Goal: Book appointment/travel/reservation

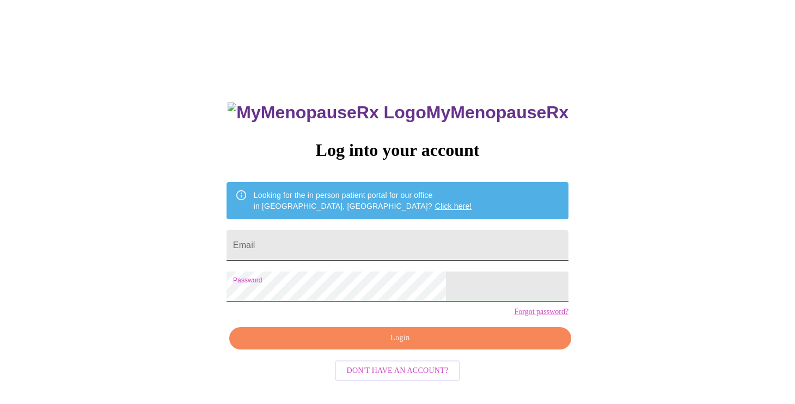
click at [343, 237] on input "Email" at bounding box center [398, 245] width 342 height 30
type input "[EMAIL_ADDRESS][DOMAIN_NAME]"
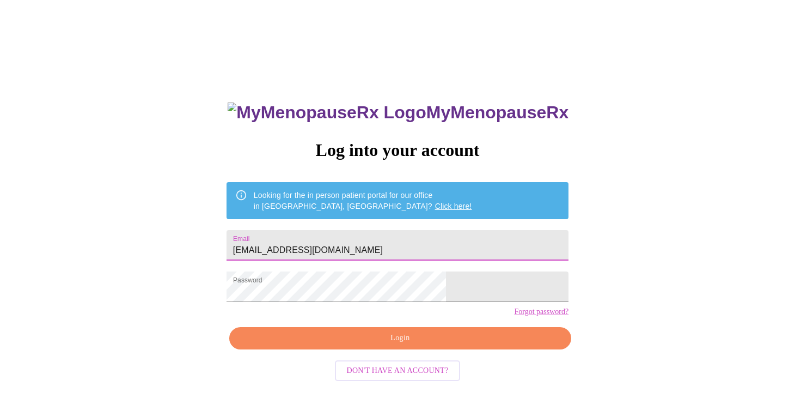
click at [383, 345] on span "Login" at bounding box center [400, 338] width 317 height 14
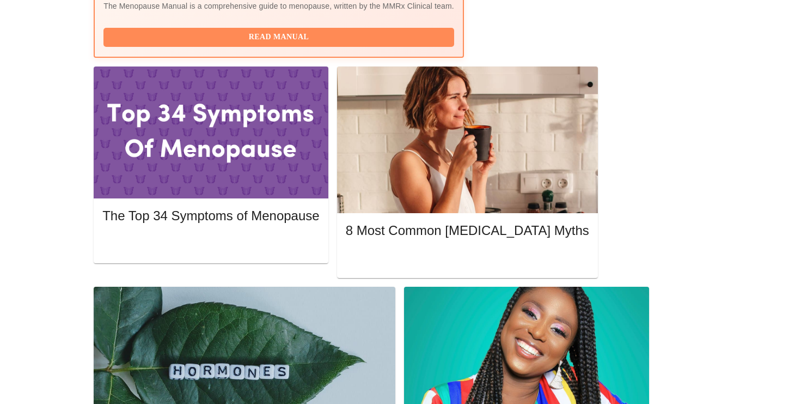
scroll to position [299, 0]
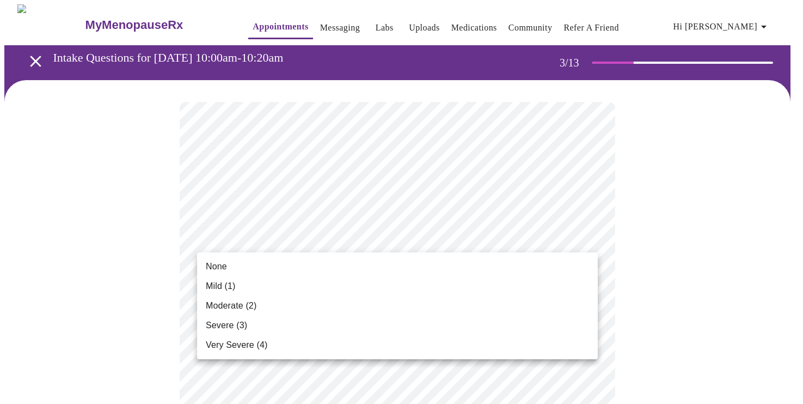
click at [315, 323] on li "Severe (3)" at bounding box center [397, 325] width 401 height 20
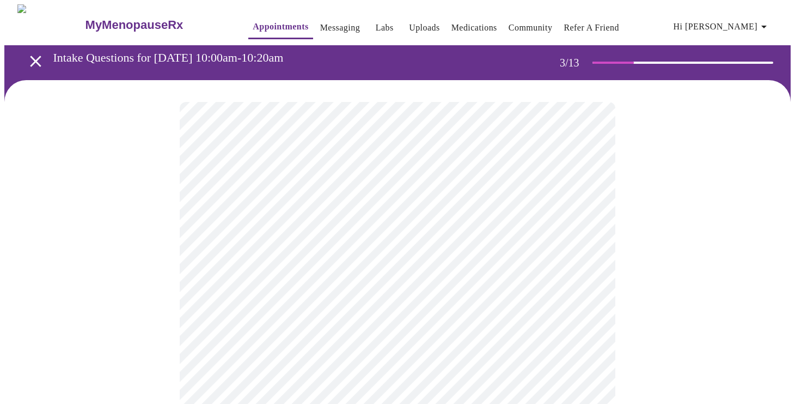
scroll to position [21, 0]
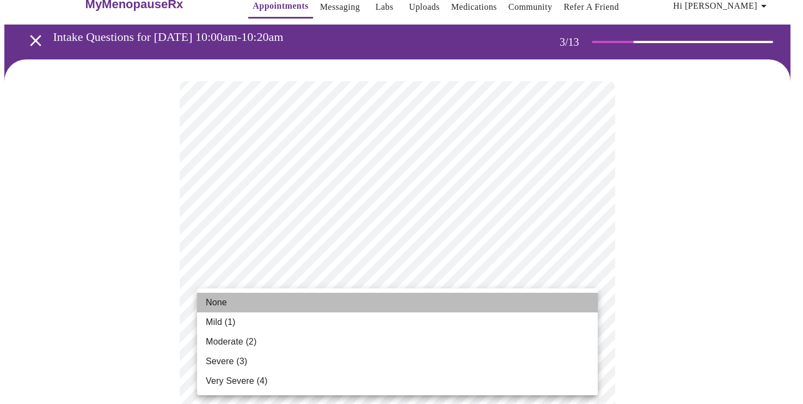
click at [334, 298] on li "None" at bounding box center [397, 302] width 401 height 20
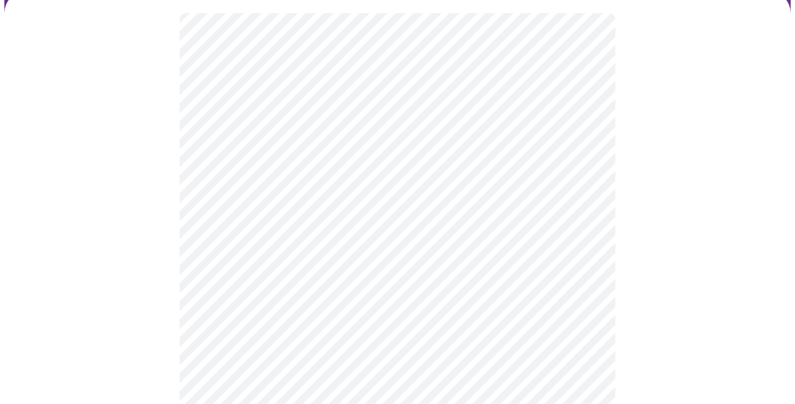
scroll to position [113, 0]
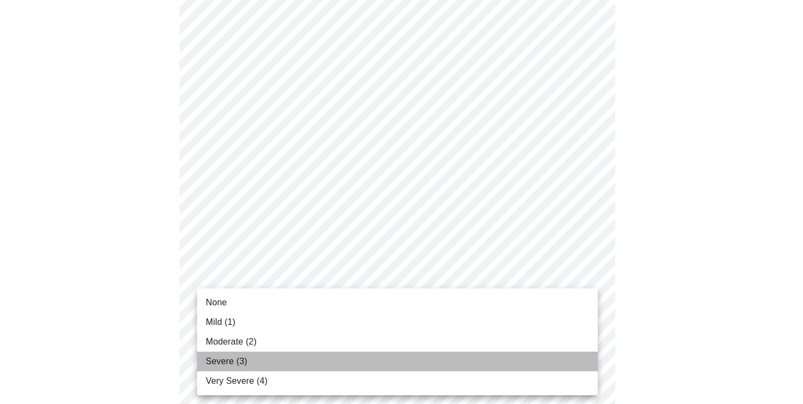
click at [298, 358] on li "Severe (3)" at bounding box center [397, 361] width 401 height 20
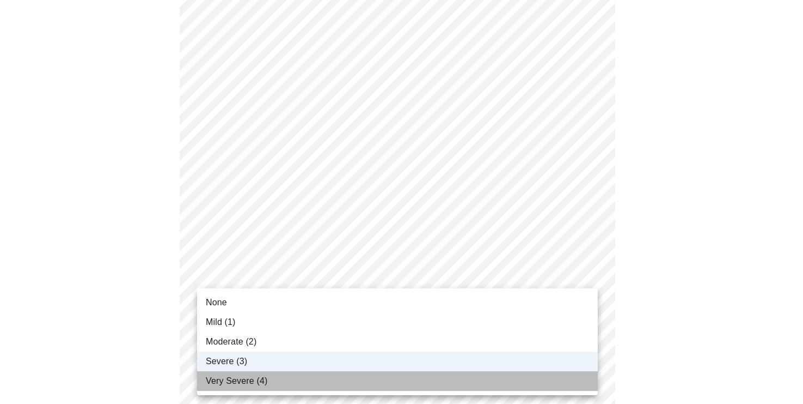
click at [279, 378] on li "Very Severe (4)" at bounding box center [397, 381] width 401 height 20
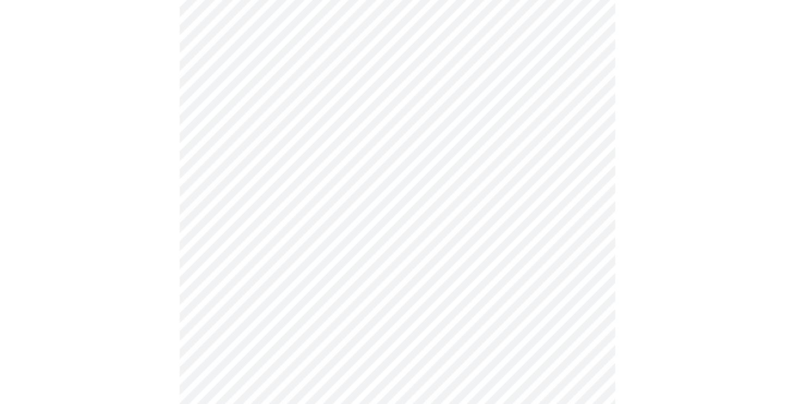
scroll to position [234, 0]
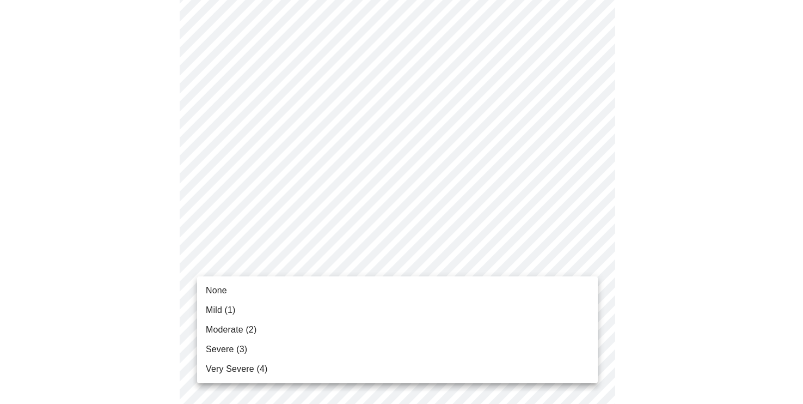
click at [310, 302] on li "Mild (1)" at bounding box center [397, 310] width 401 height 20
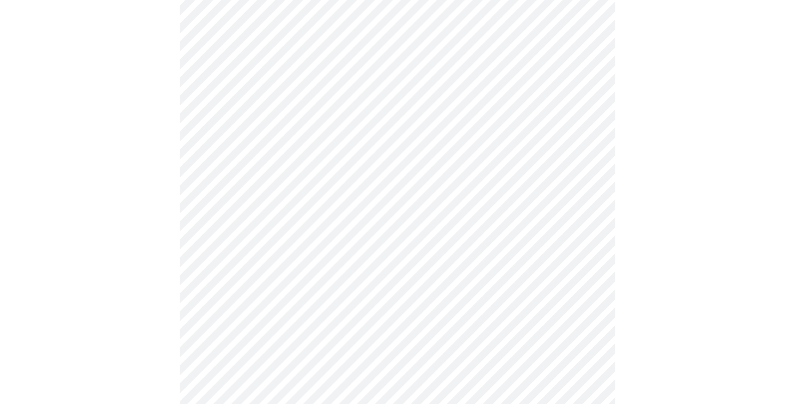
scroll to position [340, 0]
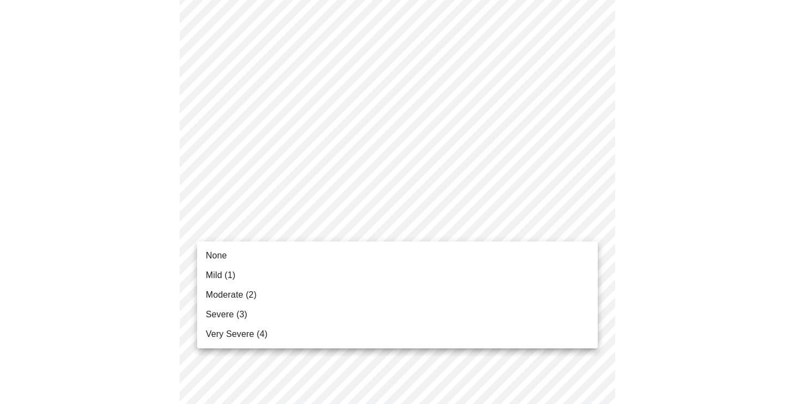
click at [310, 233] on body "MyMenopauseRx Appointments Messaging Labs Uploads Medications Community Refer a…" at bounding box center [401, 357] width 794 height 1384
click at [294, 270] on li "Mild (1)" at bounding box center [397, 275] width 401 height 20
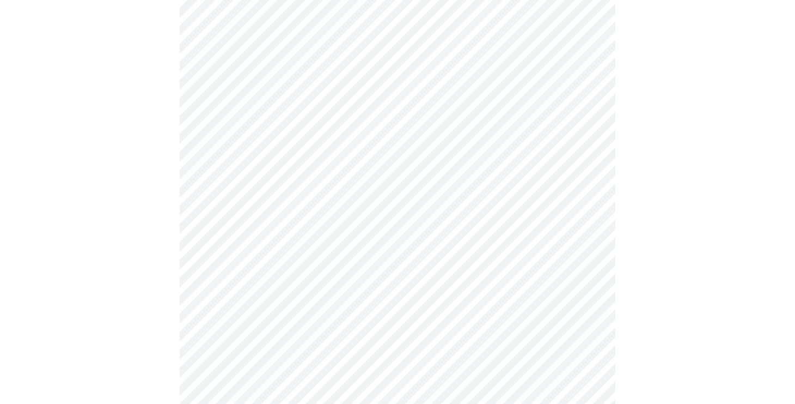
scroll to position [366, 0]
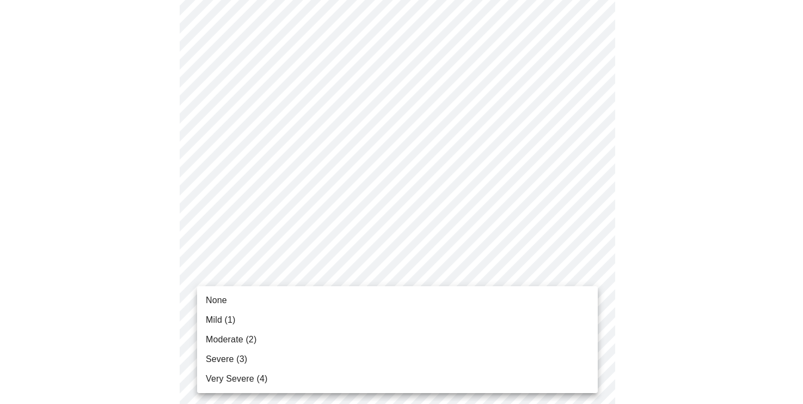
click at [295, 270] on body "MyMenopauseRx Appointments Messaging Labs Uploads Medications Community Refer a…" at bounding box center [401, 322] width 794 height 1369
click at [267, 341] on li "Moderate (2)" at bounding box center [397, 339] width 401 height 20
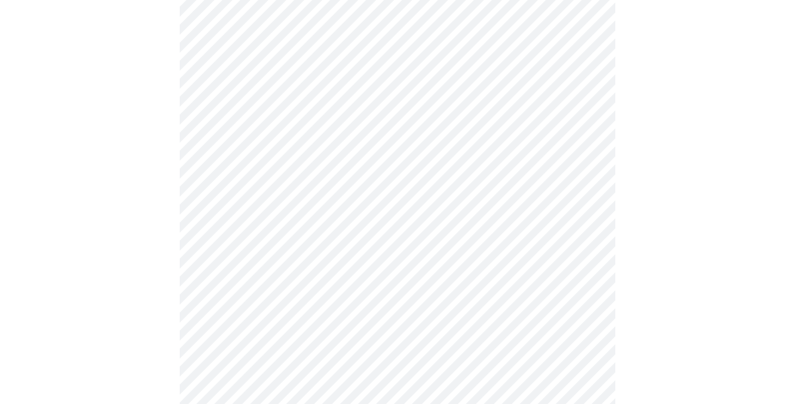
scroll to position [412, 0]
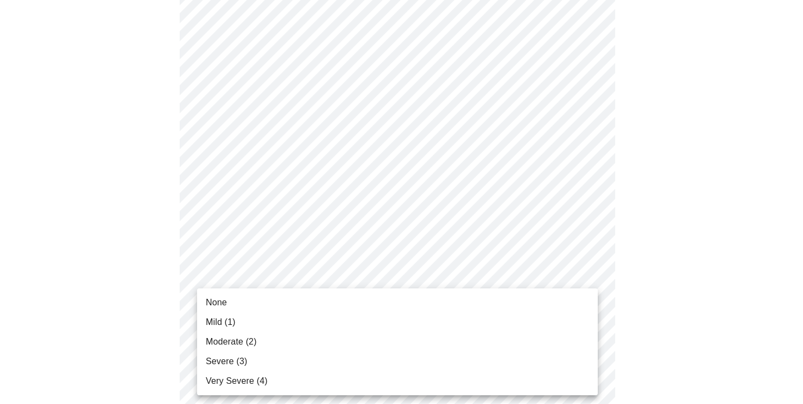
click at [290, 317] on body "MyMenopauseRx Appointments Messaging Labs Uploads Medications Community Refer a…" at bounding box center [401, 269] width 794 height 1354
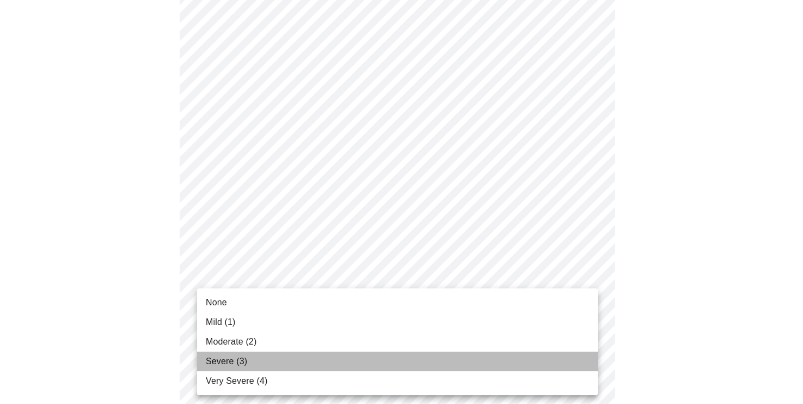
click at [279, 368] on li "Severe (3)" at bounding box center [397, 361] width 401 height 20
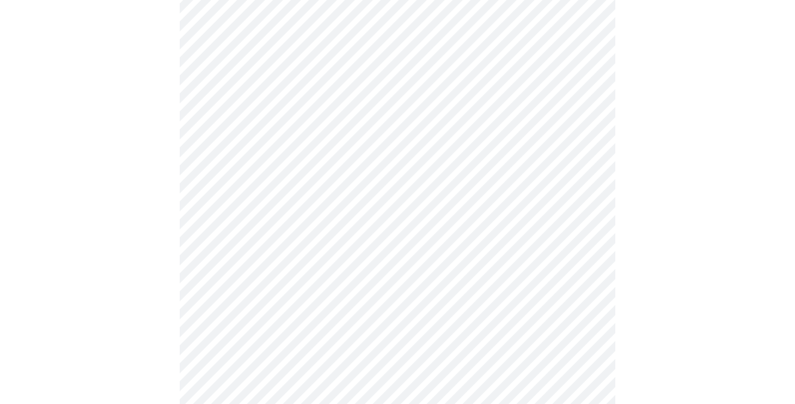
scroll to position [522, 0]
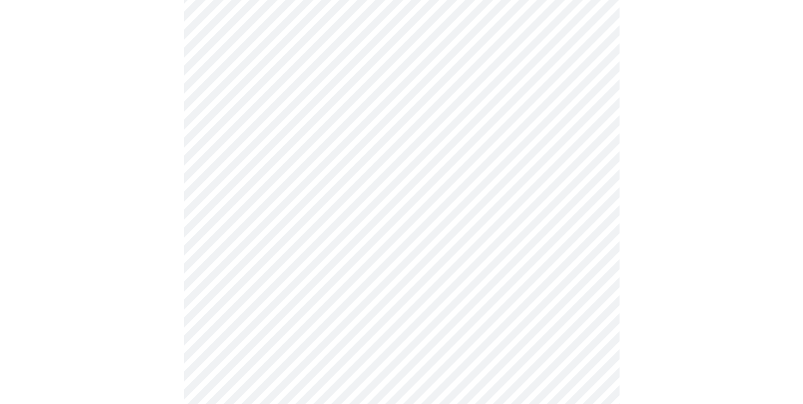
click at [295, 288] on body "MyMenopauseRx Appointments Messaging Labs Uploads Medications Community Refer a…" at bounding box center [401, 153] width 794 height 1340
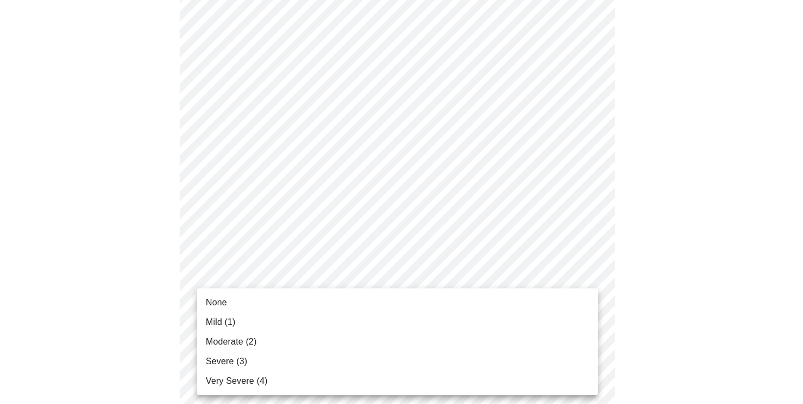
click at [272, 356] on li "Severe (3)" at bounding box center [397, 361] width 401 height 20
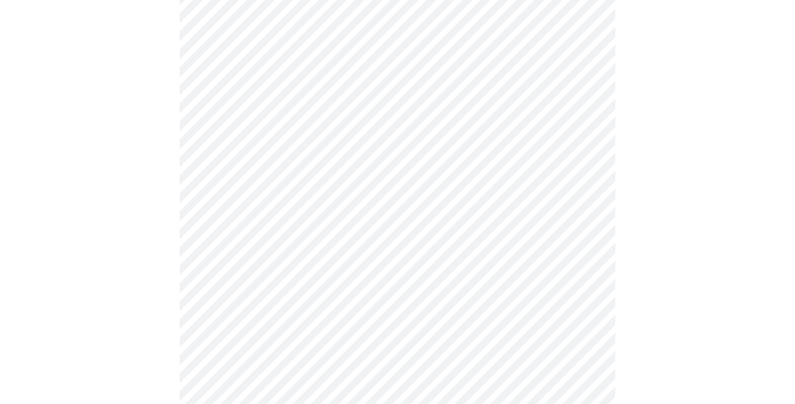
scroll to position [594, 0]
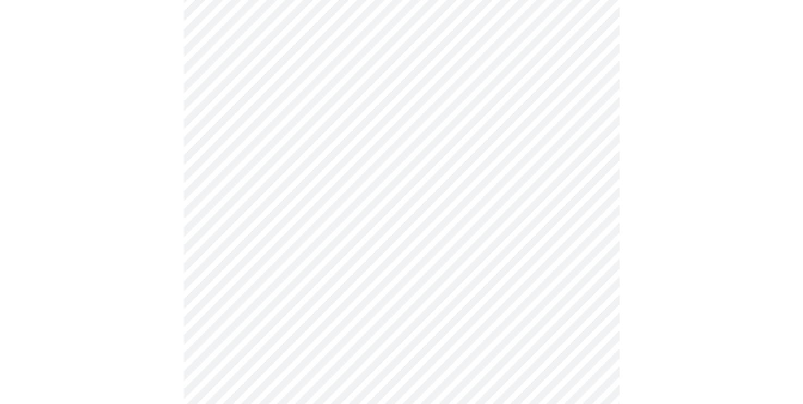
click at [363, 308] on body "MyMenopauseRx Appointments Messaging Labs Uploads Medications Community Refer a…" at bounding box center [401, 72] width 794 height 1325
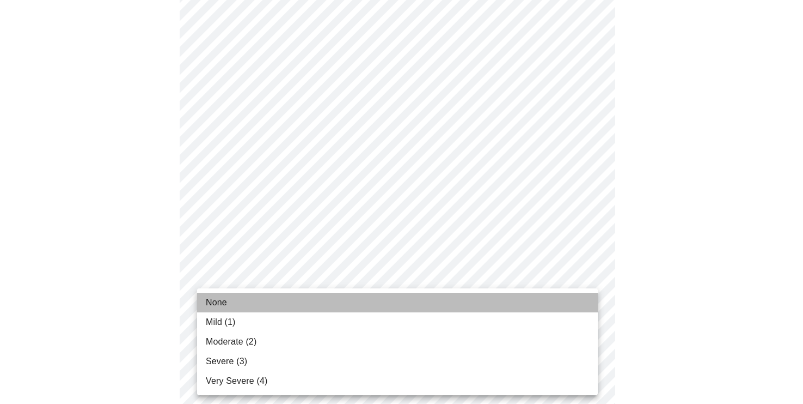
click at [350, 302] on li "None" at bounding box center [397, 302] width 401 height 20
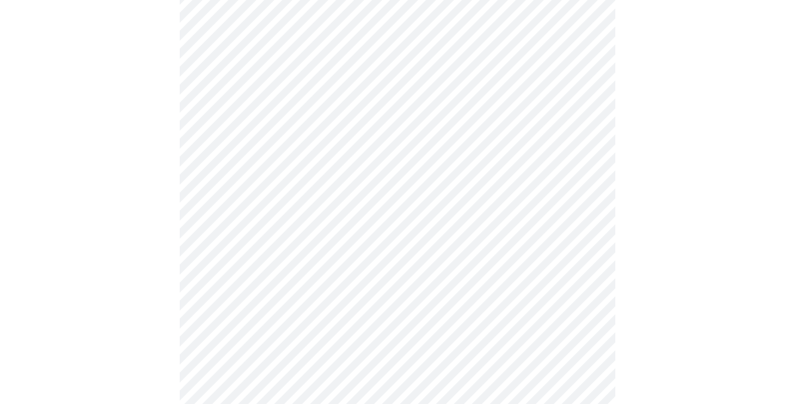
scroll to position [708, 0]
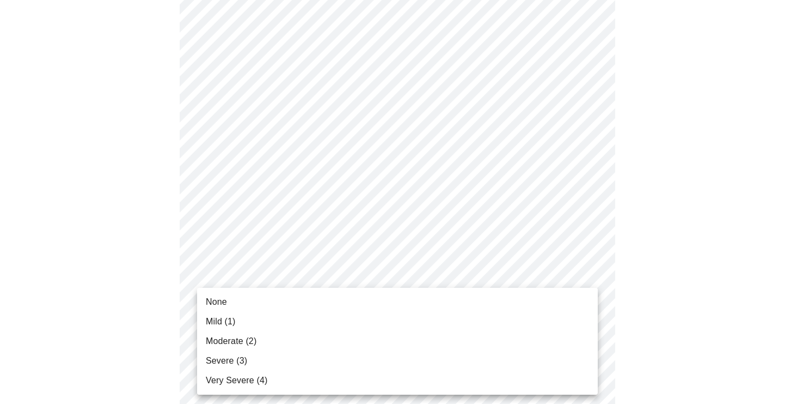
click at [338, 332] on li "Moderate (2)" at bounding box center [397, 341] width 401 height 20
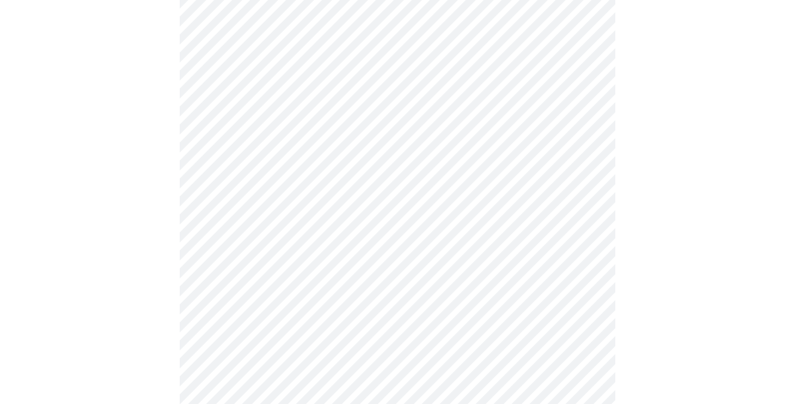
scroll to position [815, 0]
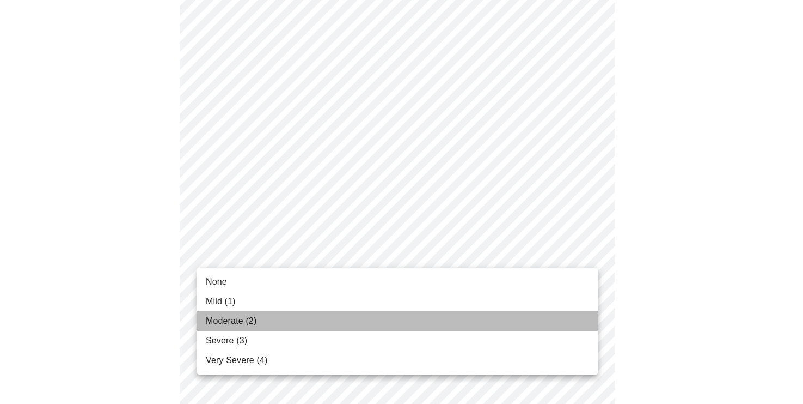
click at [315, 322] on li "Moderate (2)" at bounding box center [397, 321] width 401 height 20
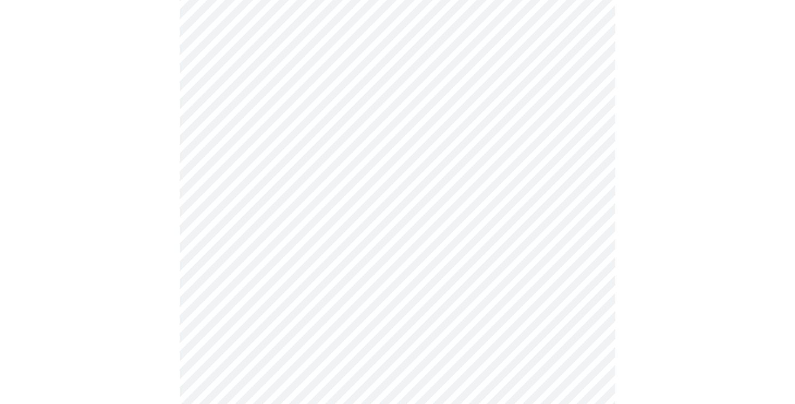
scroll to position [404, 0]
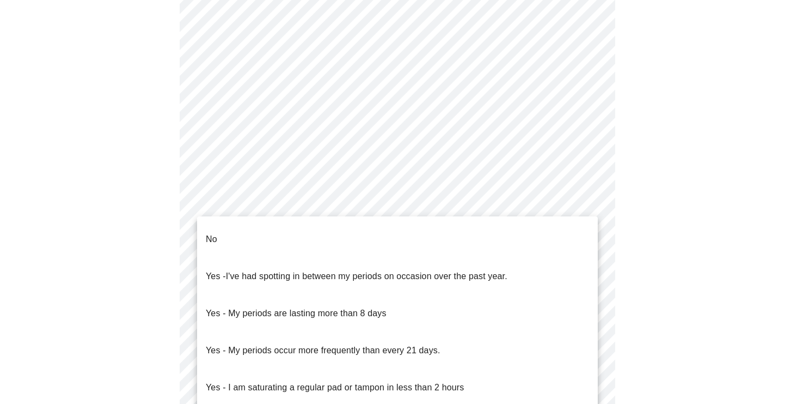
click at [355, 229] on body "MyMenopauseRx Appointments Messaging Labs Uploads Medications Community Refer a…" at bounding box center [401, 115] width 794 height 1028
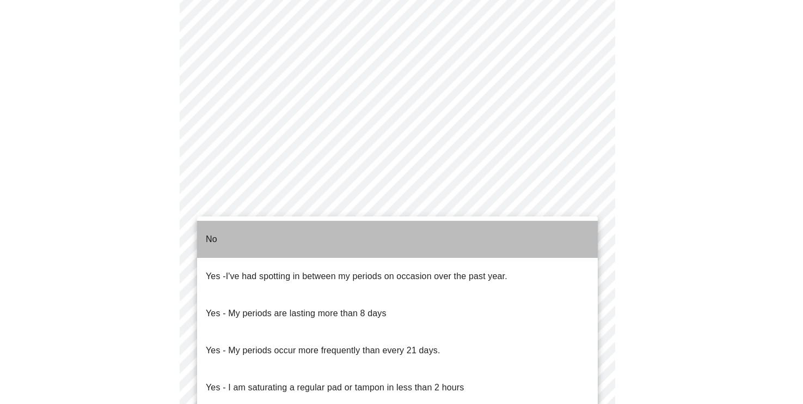
click at [355, 229] on li "No" at bounding box center [397, 239] width 401 height 37
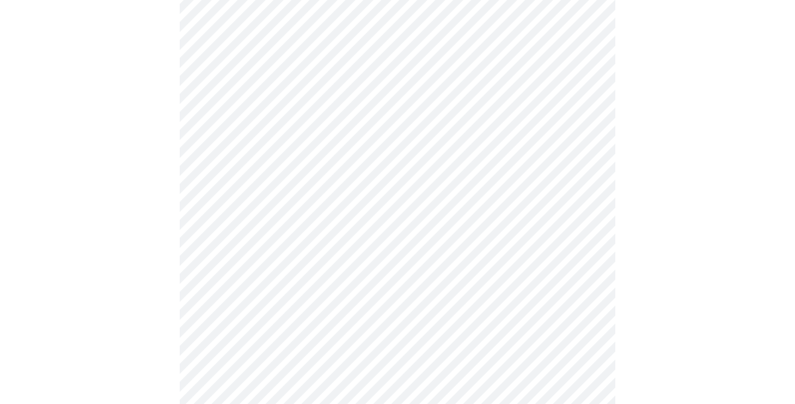
scroll to position [420, 0]
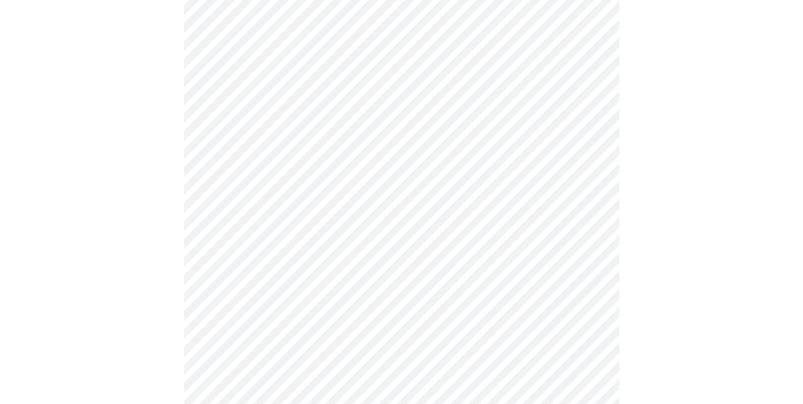
click at [332, 273] on body "MyMenopauseRx Appointments Messaging Labs Uploads Medications Community Refer a…" at bounding box center [401, 95] width 794 height 1022
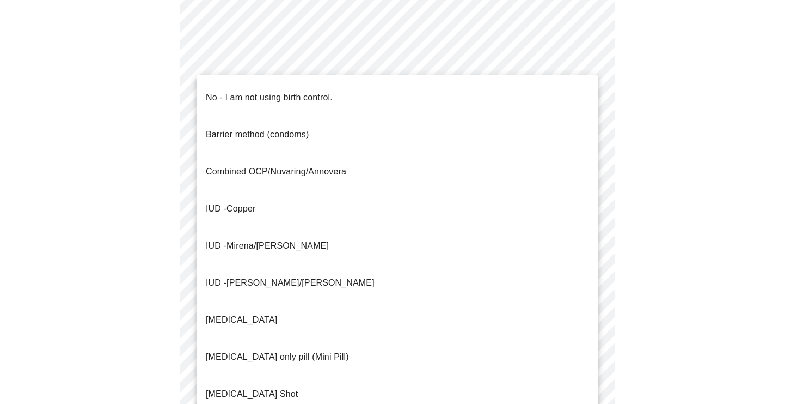
click at [310, 97] on span "No - I am not using birth control." at bounding box center [269, 97] width 127 height 30
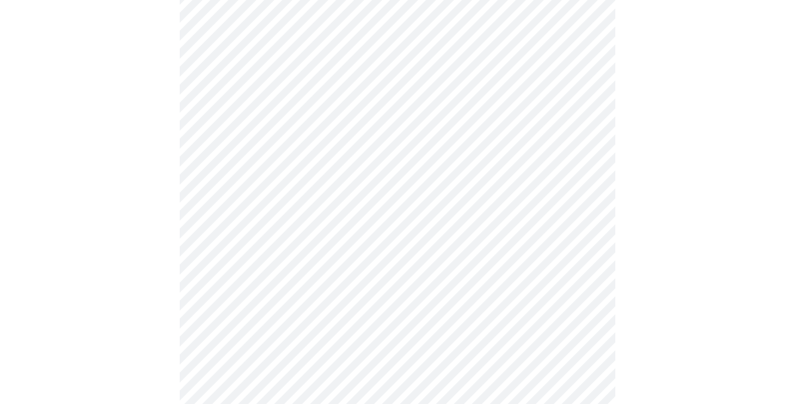
scroll to position [543, 0]
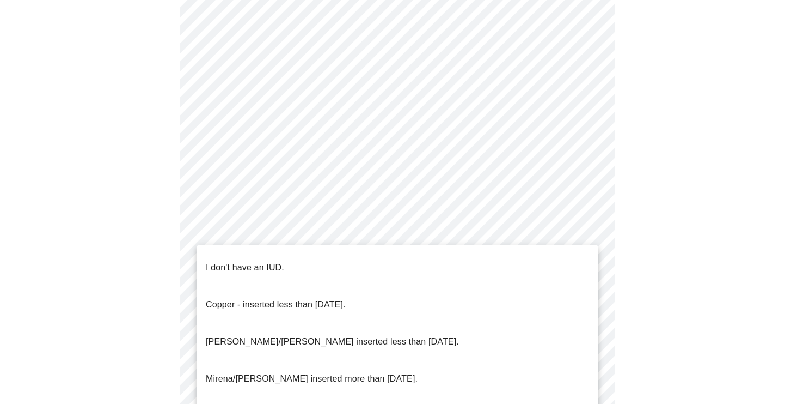
click at [353, 252] on li "I don't have an IUD." at bounding box center [397, 267] width 401 height 37
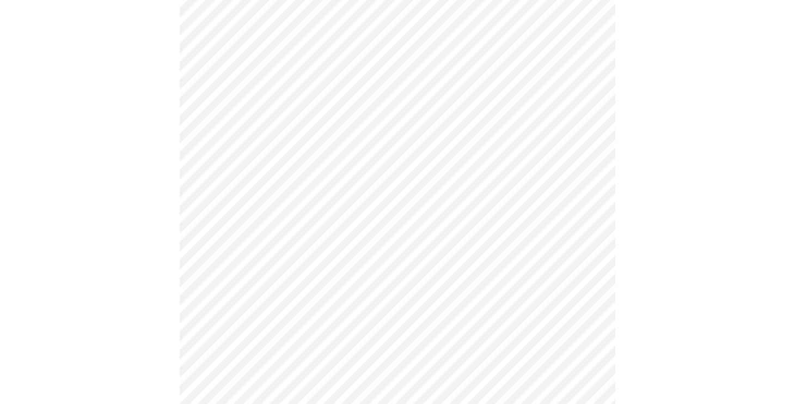
scroll to position [564, 0]
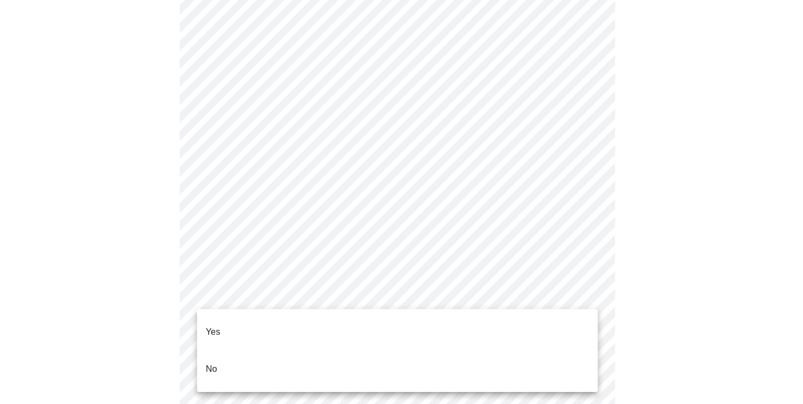
click at [340, 350] on li "No" at bounding box center [397, 368] width 401 height 37
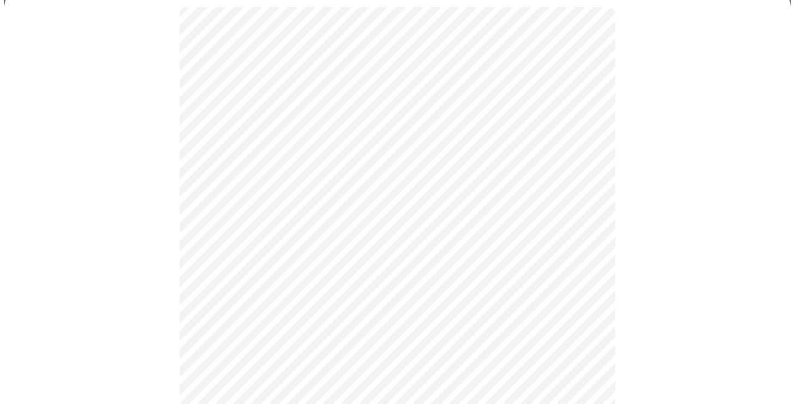
scroll to position [106, 0]
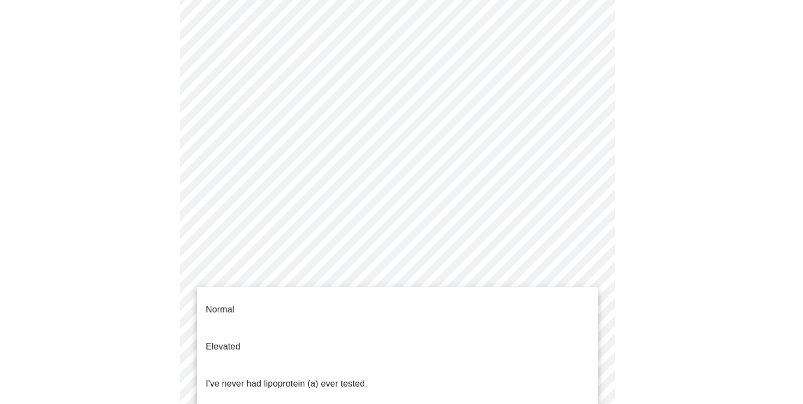
click at [399, 276] on body "MyMenopauseRx Appointments Messaging Labs Uploads Medications Community Refer a…" at bounding box center [401, 300] width 794 height 804
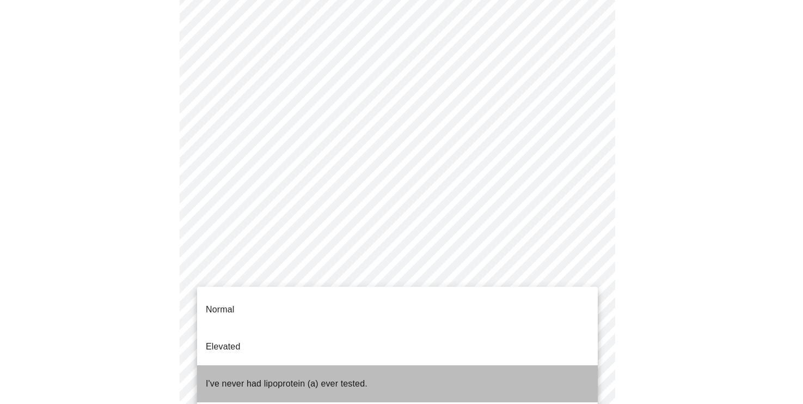
click at [337, 369] on span "I've never had lipoprotein (a) ever tested." at bounding box center [287, 383] width 162 height 30
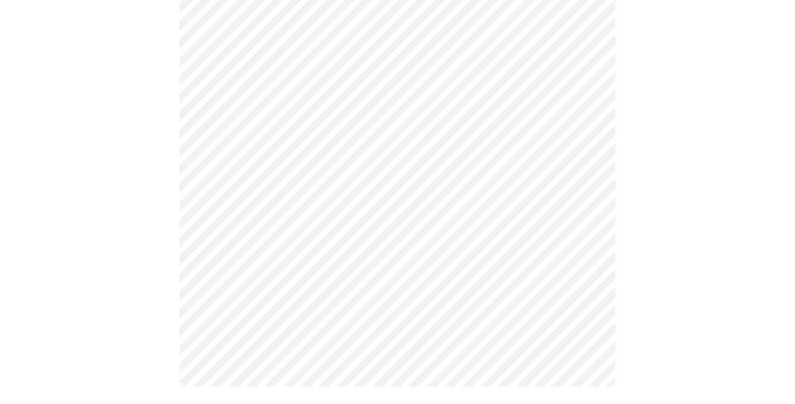
scroll to position [2914, 0]
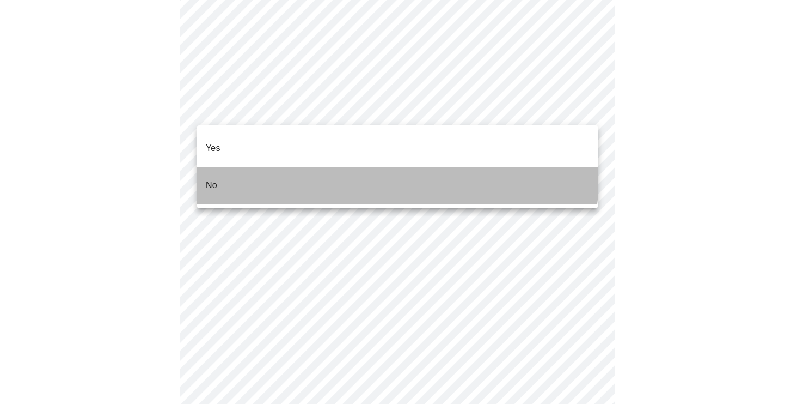
click at [322, 167] on li "No" at bounding box center [397, 185] width 401 height 37
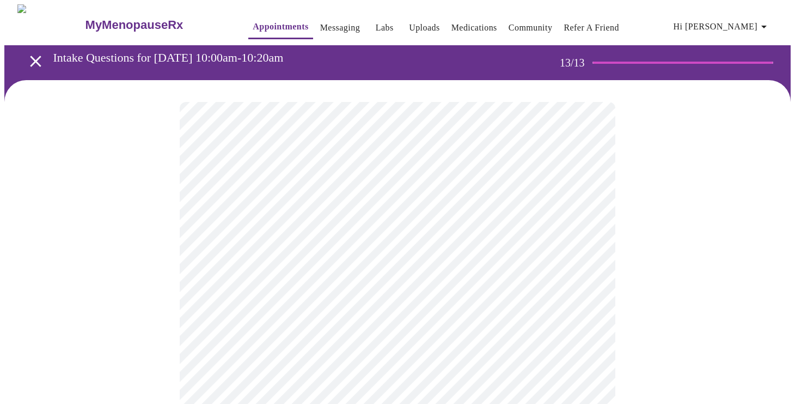
scroll to position [474, 0]
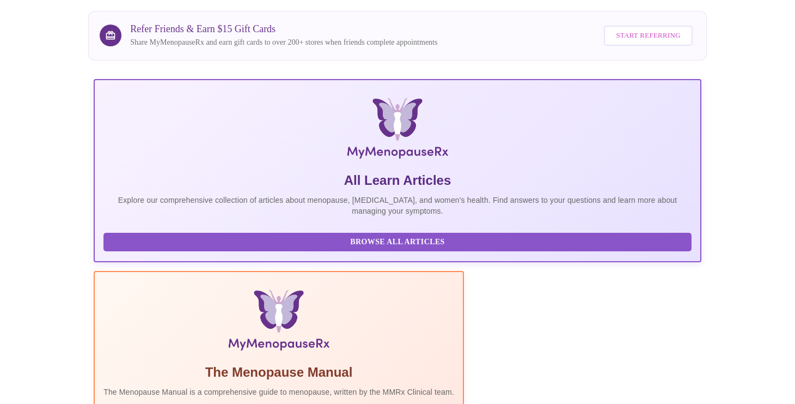
scroll to position [310, 0]
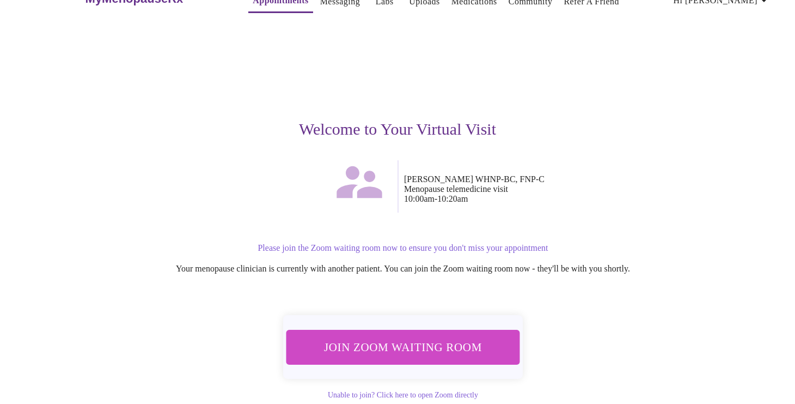
scroll to position [51, 0]
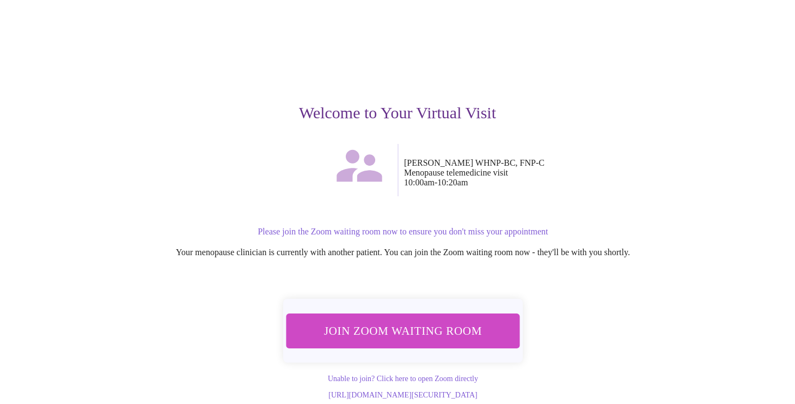
click at [427, 320] on span "Join Zoom Waiting Room" at bounding box center [403, 330] width 205 height 20
drag, startPoint x: 566, startPoint y: 383, endPoint x: 297, endPoint y: 380, distance: 268.5
click at [297, 389] on div "[URL][DOMAIN_NAME][SECURITY_DATA]" at bounding box center [403, 394] width 660 height 10
click at [441, 374] on link "Unable to join? Click here to open Zoom directly" at bounding box center [403, 378] width 150 height 8
click at [573, 389] on div "[URL][DOMAIN_NAME][SECURITY_DATA]" at bounding box center [403, 394] width 660 height 10
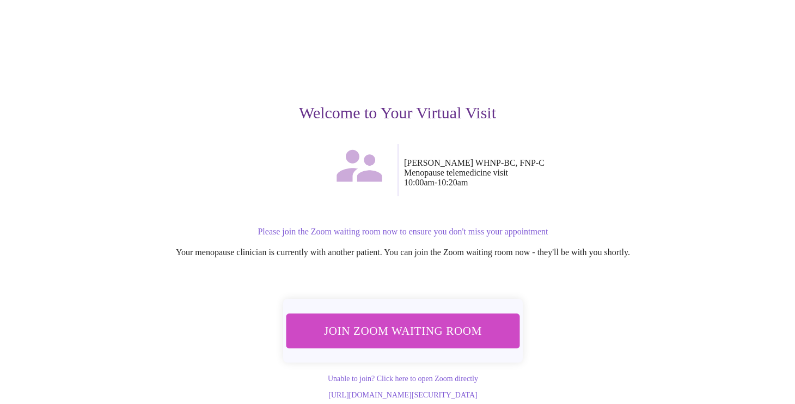
drag, startPoint x: 568, startPoint y: 386, endPoint x: 246, endPoint y: 389, distance: 322.4
click at [246, 389] on div "[URL][DOMAIN_NAME][SECURITY_DATA]" at bounding box center [403, 394] width 660 height 10
copy link "[URL][DOMAIN_NAME][SECURITY_DATA]"
click at [617, 271] on div "Welcome to Your Virtual Visit [PERSON_NAME] WHNP-[GEOGRAPHIC_DATA], FNP-C Menop…" at bounding box center [397, 201] width 671 height 396
